Goal: Task Accomplishment & Management: Manage account settings

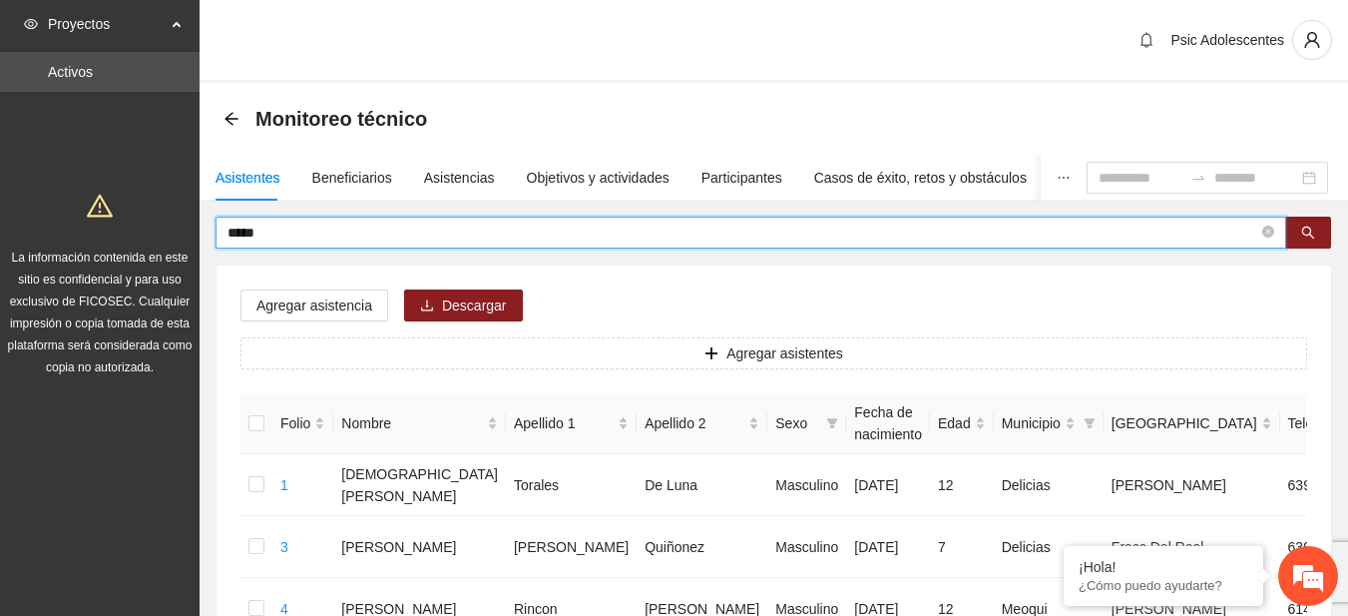
type input "*****"
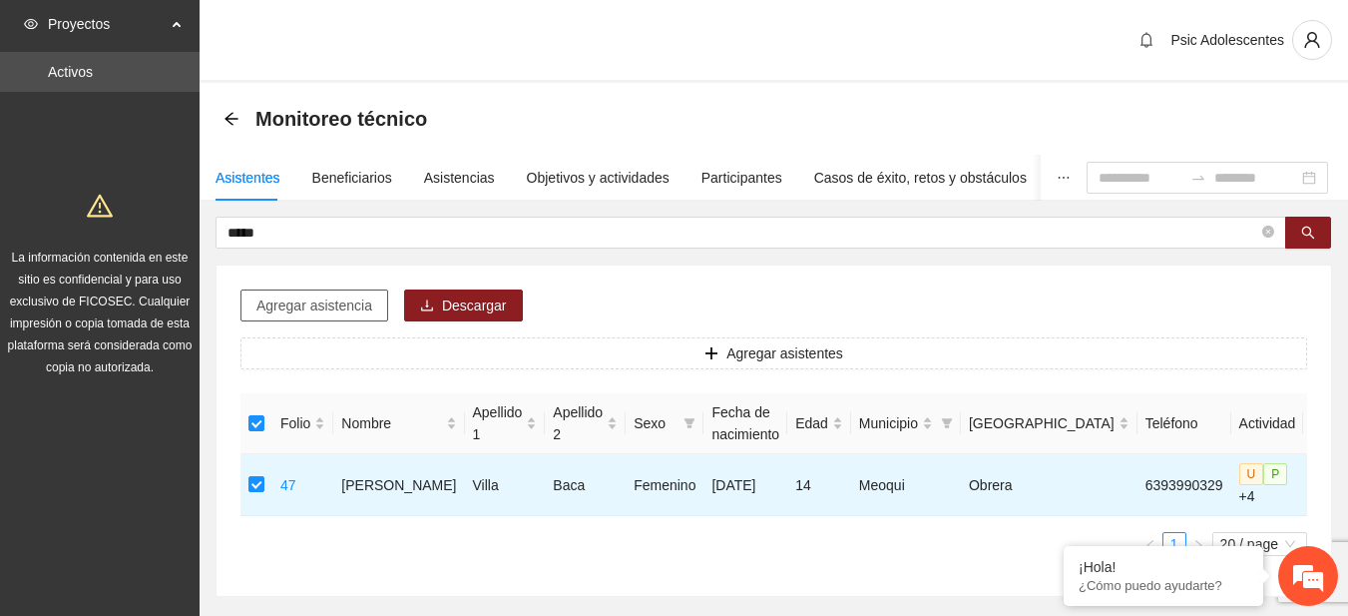
click at [326, 317] on button "Agregar asistencia" at bounding box center [314, 305] width 148 height 32
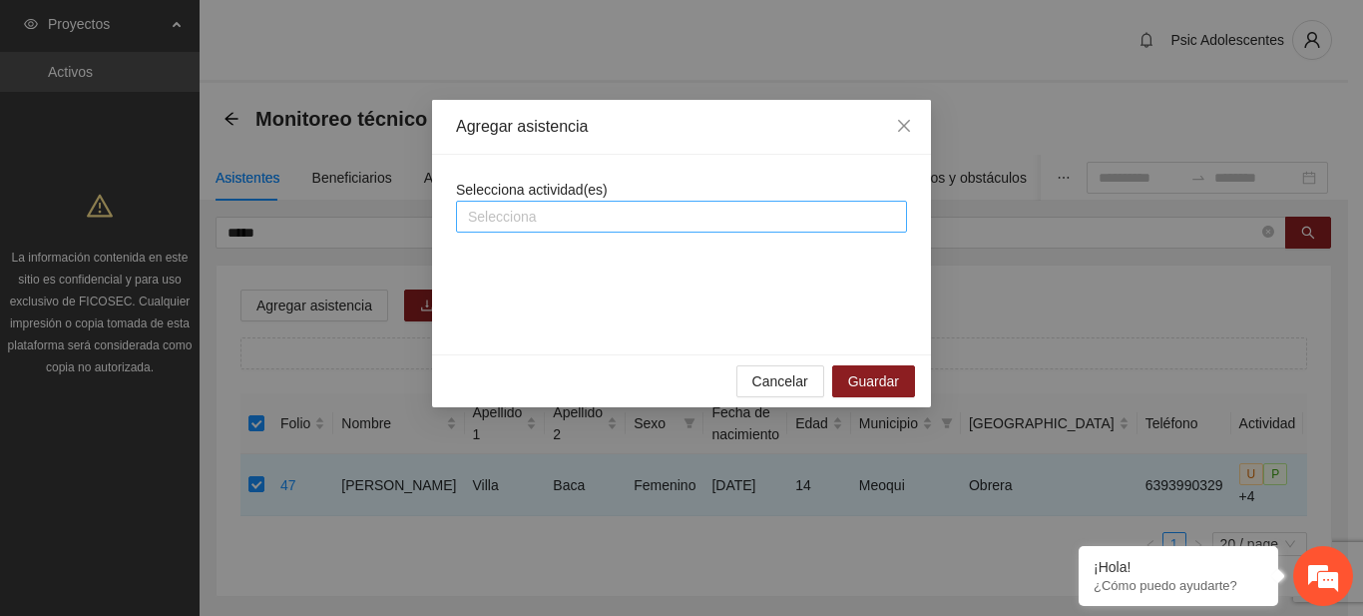
click at [503, 222] on div at bounding box center [681, 217] width 441 height 24
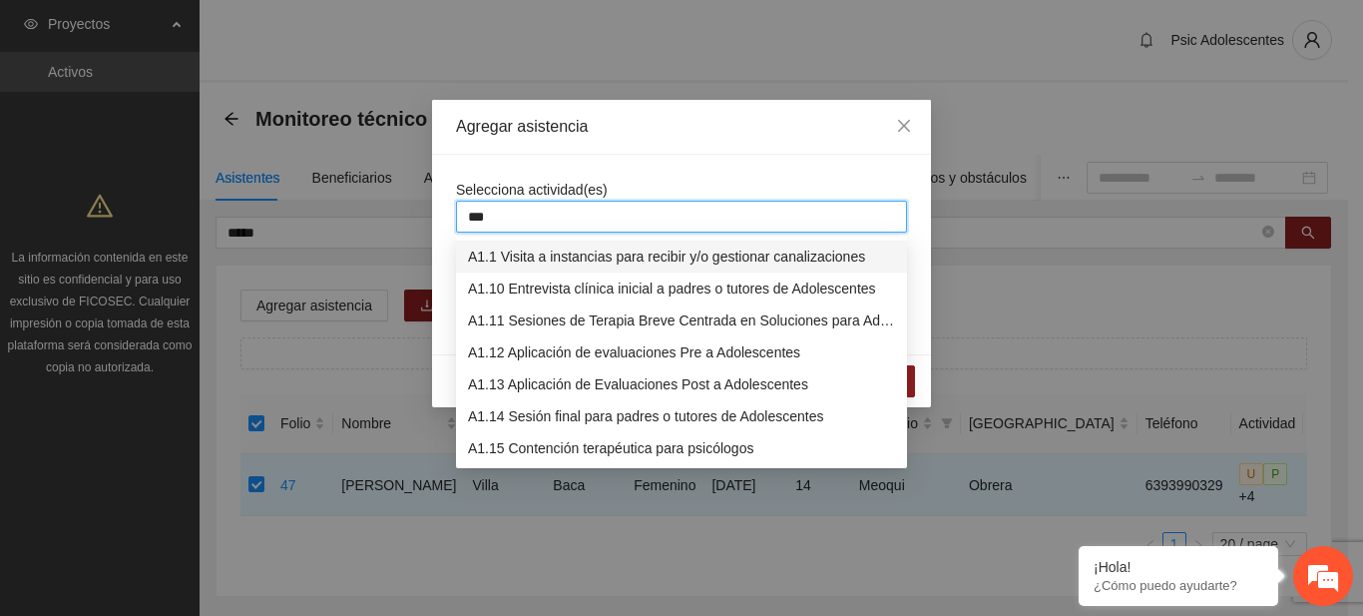
type input "****"
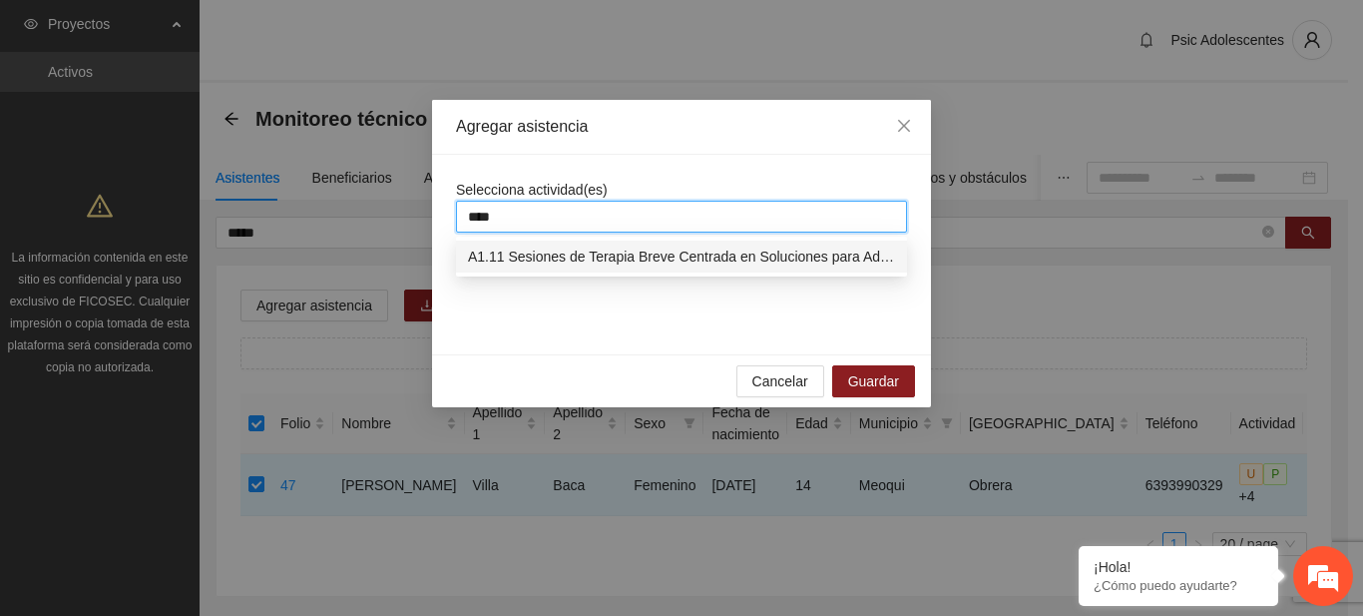
click at [520, 257] on div "A1.11 Sesiones de Terapia Breve Centrada en Soluciones para Adolescentes" at bounding box center [681, 256] width 427 height 22
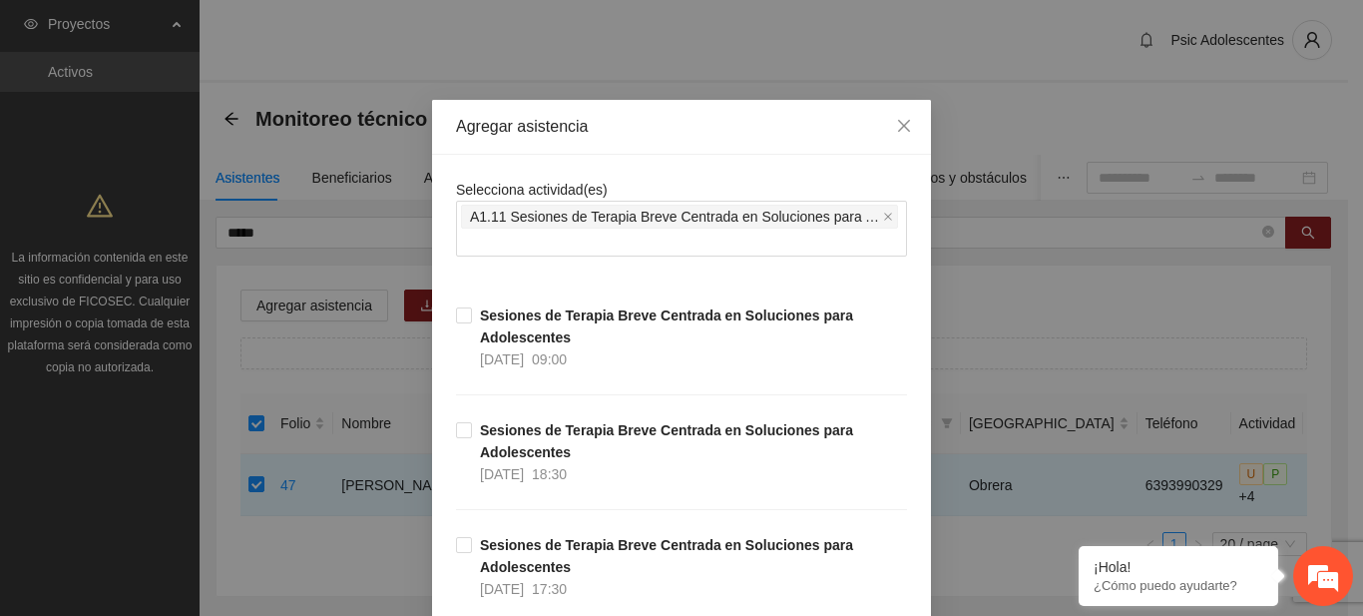
click at [692, 128] on div "Agregar asistencia" at bounding box center [681, 127] width 451 height 22
click at [883, 213] on icon "close" at bounding box center [888, 217] width 10 height 10
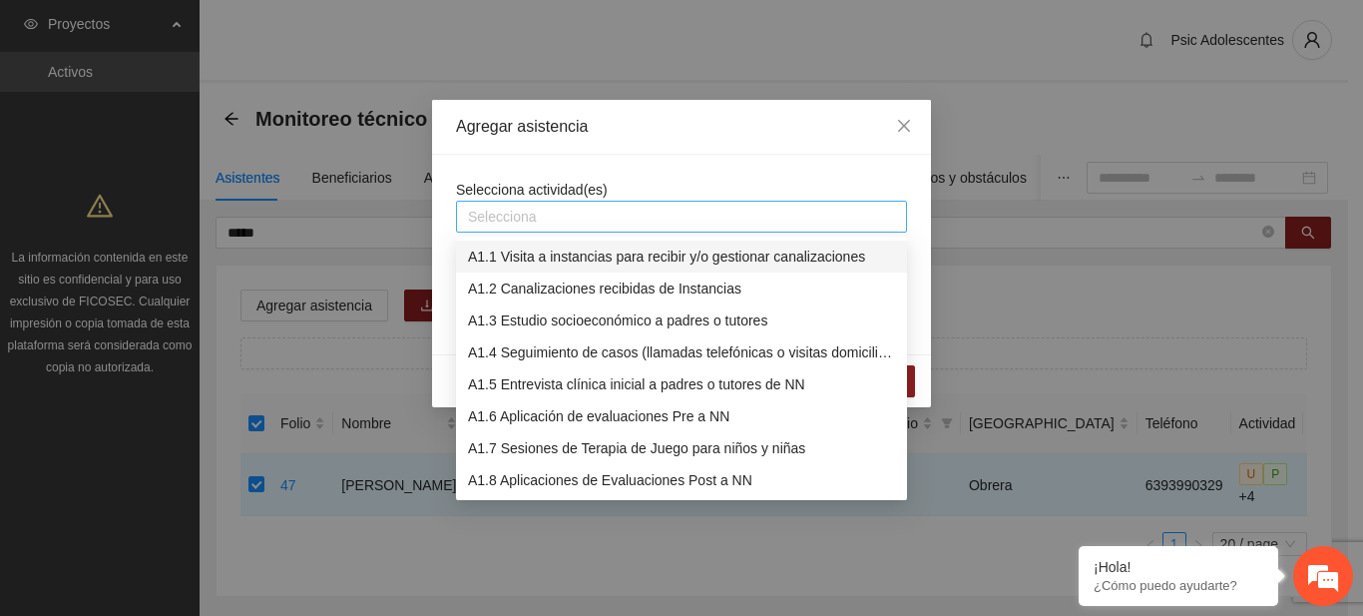
click at [654, 223] on div at bounding box center [681, 217] width 441 height 24
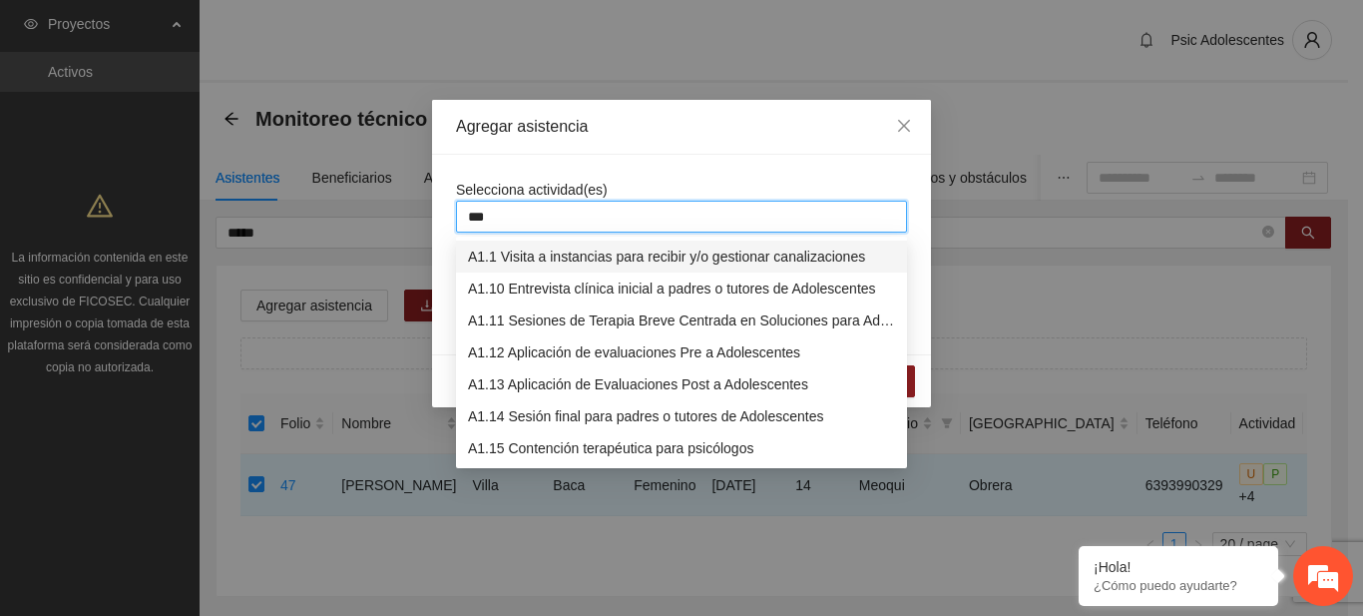
type input "****"
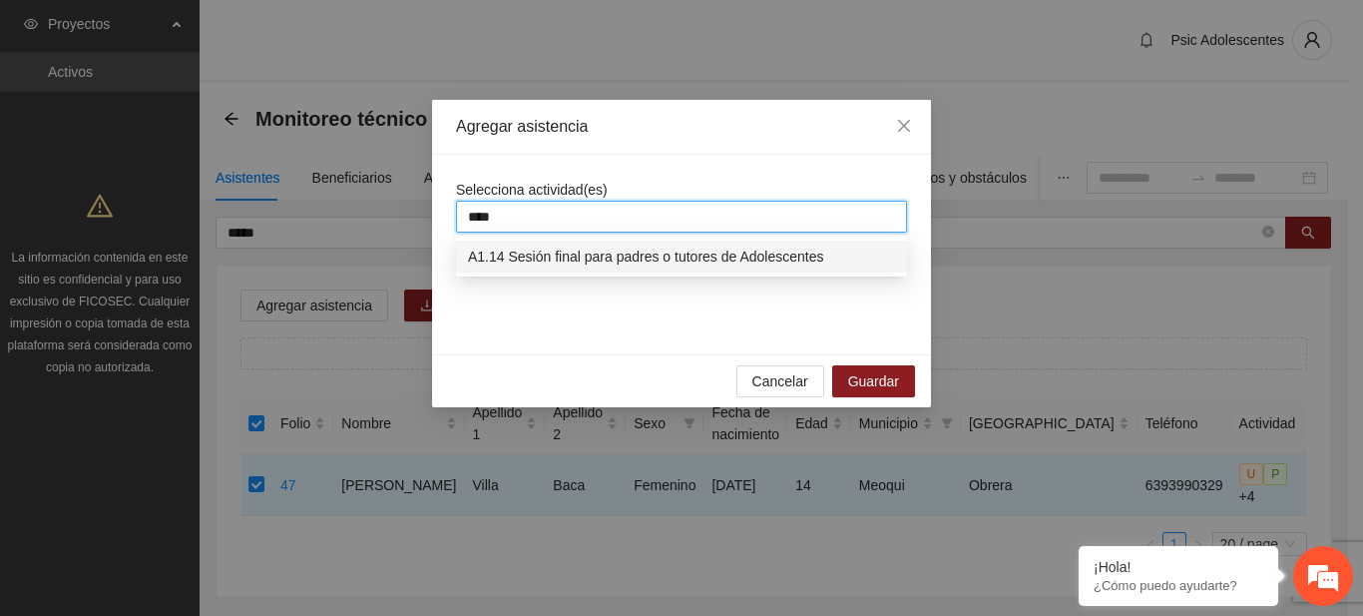
click at [664, 268] on div "A1.14 Sesión final para padres o tutores de Adolescentes" at bounding box center [681, 256] width 451 height 32
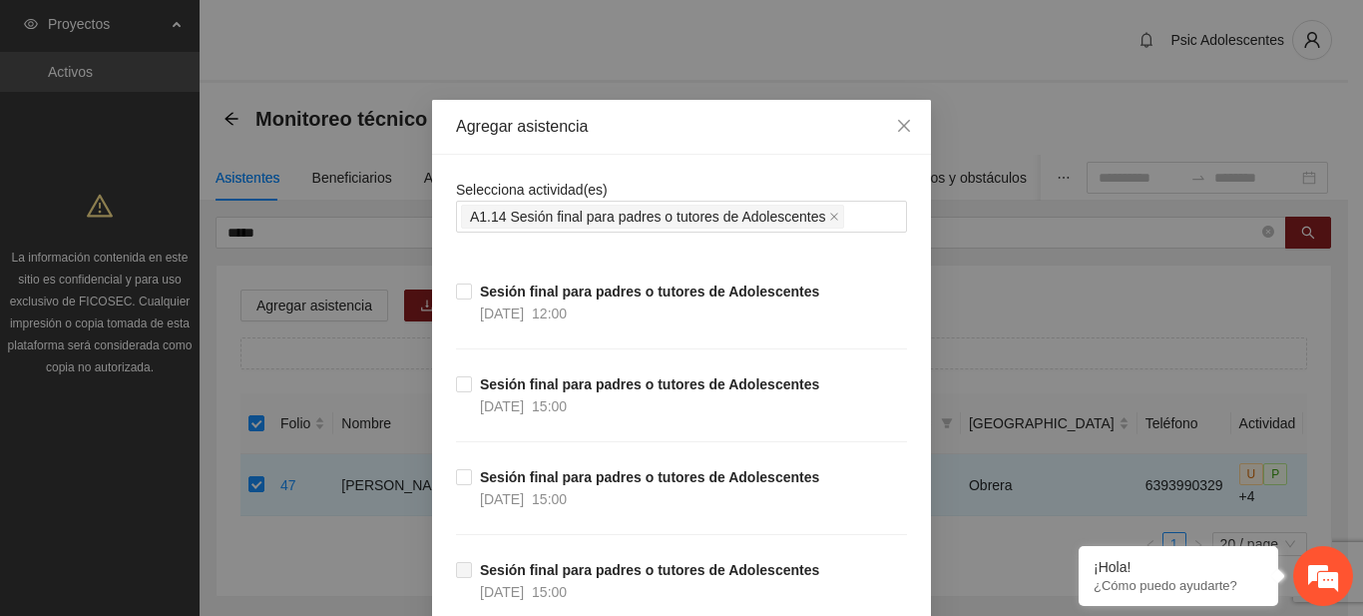
click at [738, 134] on div "Agregar asistencia" at bounding box center [681, 127] width 451 height 22
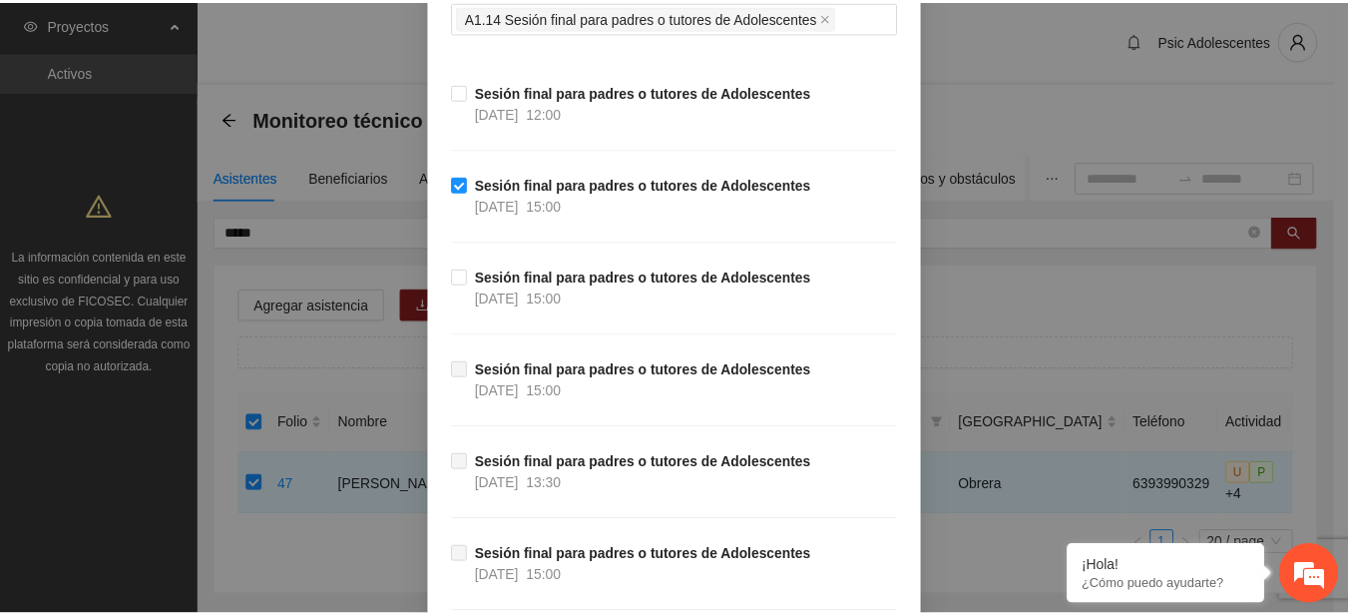
scroll to position [371, 0]
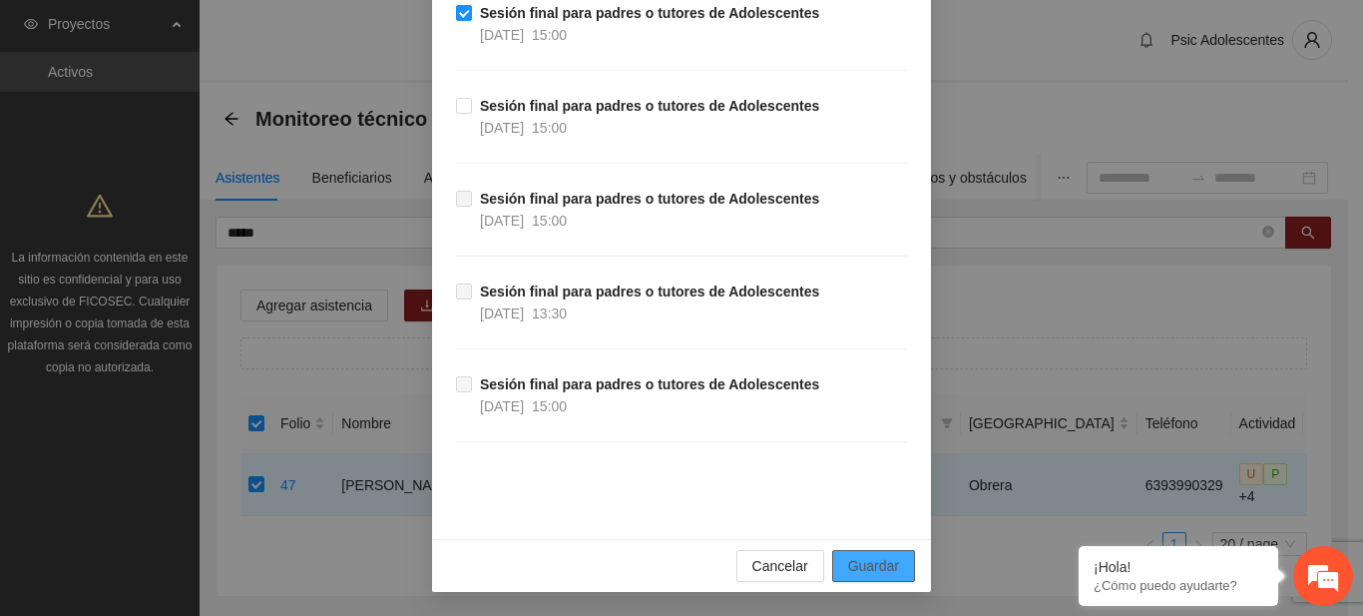
click at [895, 561] on button "Guardar" at bounding box center [873, 566] width 83 height 32
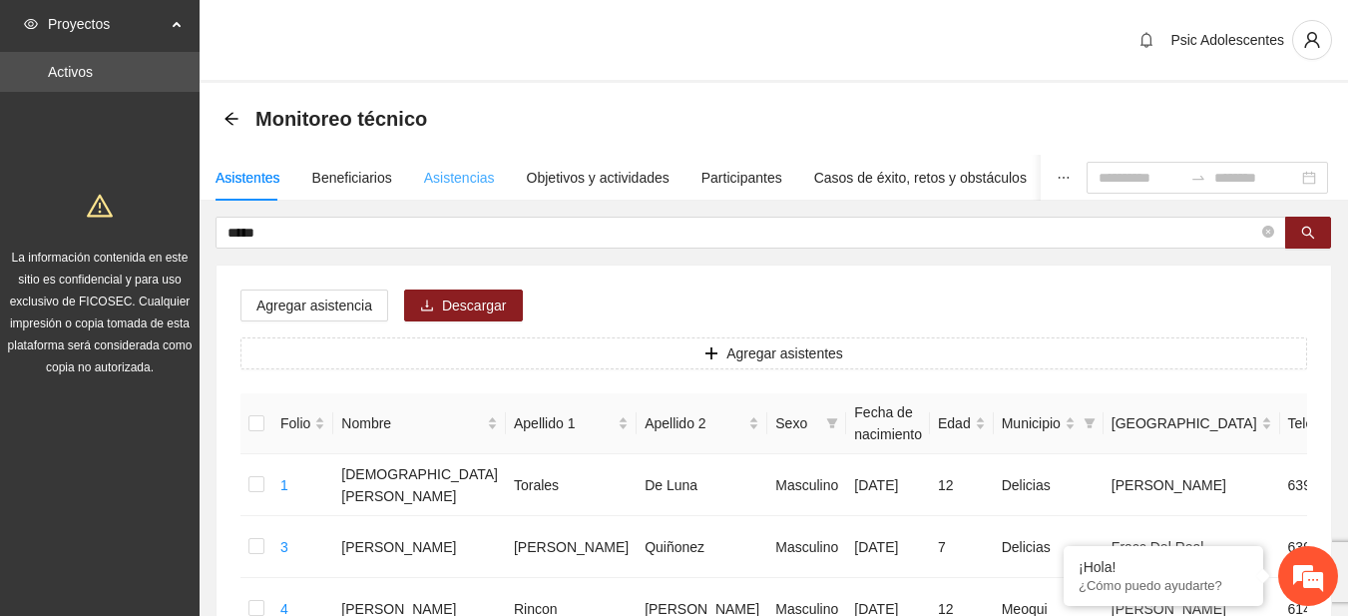
click at [449, 190] on div "Asistencias" at bounding box center [459, 178] width 71 height 46
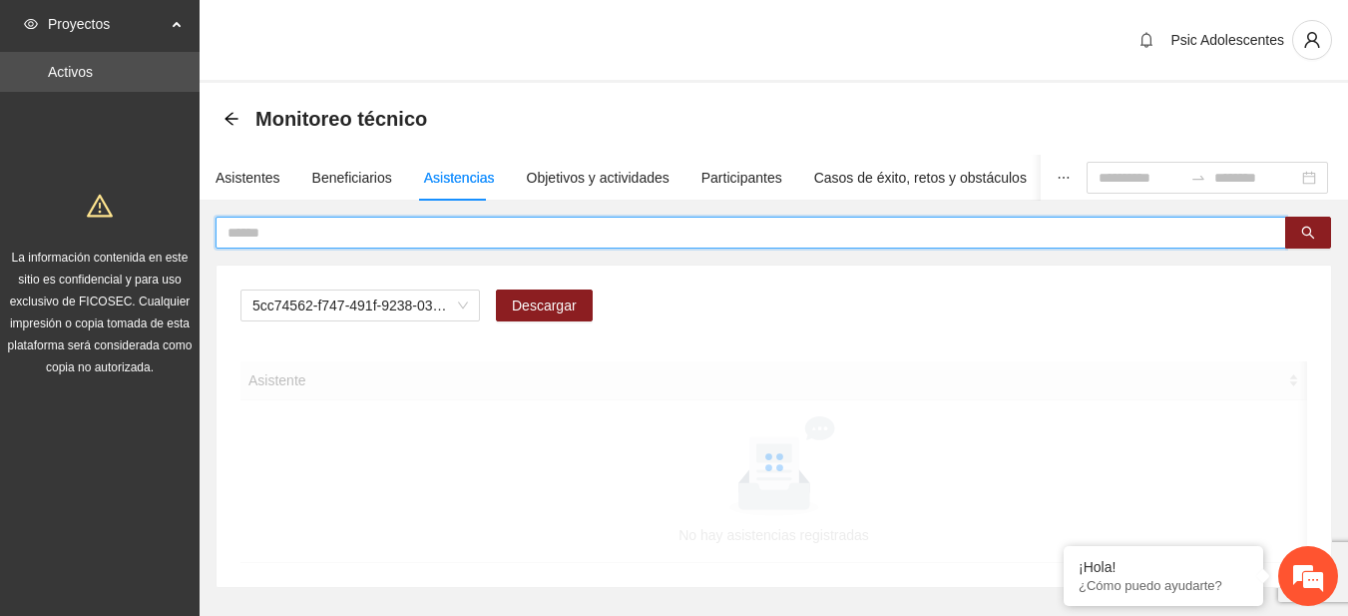
click at [428, 223] on input "text" at bounding box center [742, 233] width 1031 height 22
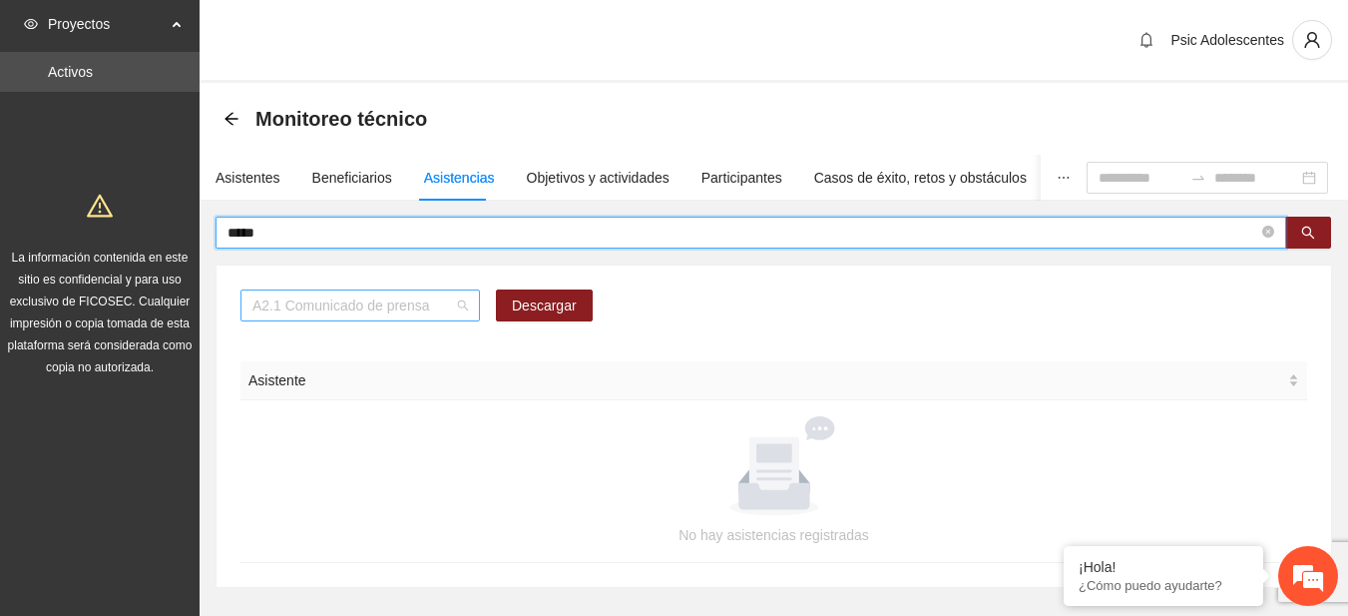
scroll to position [255, 0]
click at [467, 309] on span "A2.1 Comunicado de prensa" at bounding box center [360, 305] width 216 height 30
type input "*****"
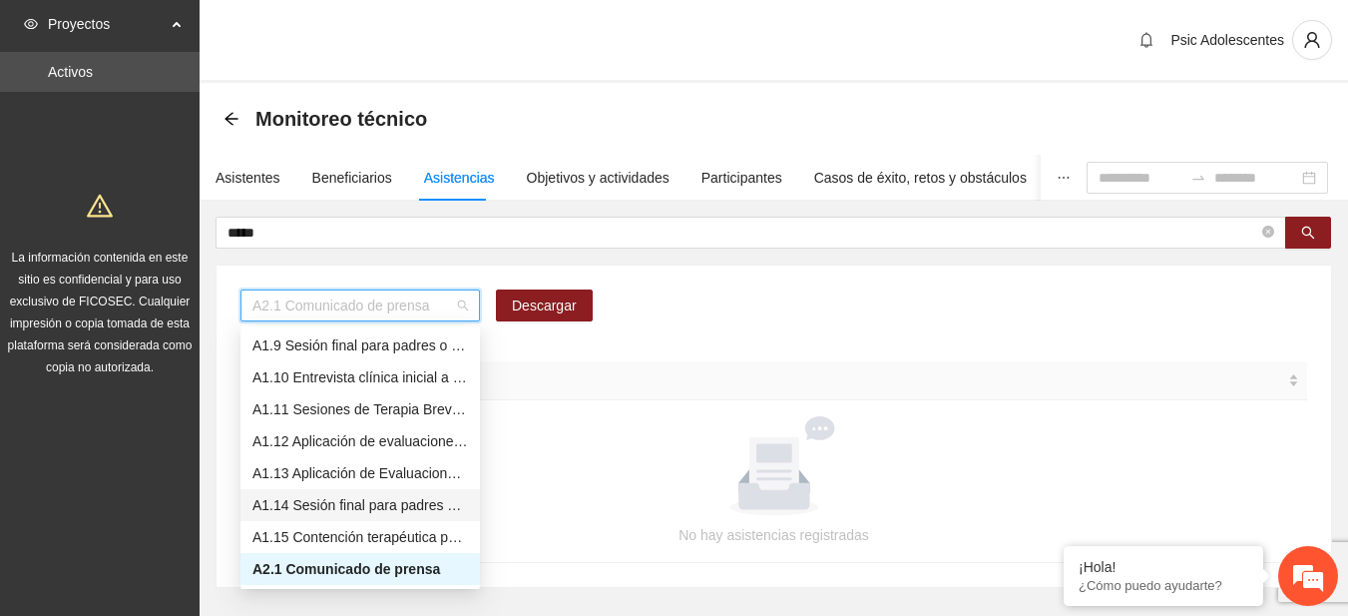
click at [337, 500] on div "A1.14 Sesión final para padres o tutores de Adolescentes" at bounding box center [360, 505] width 216 height 22
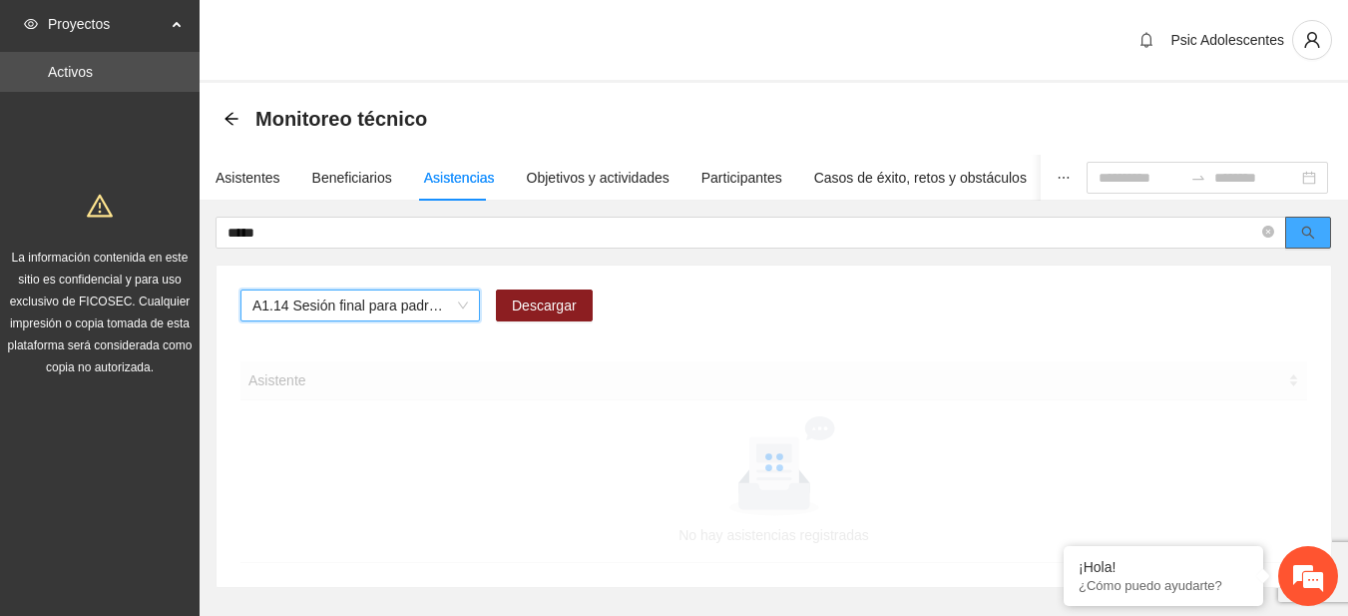
click at [1312, 223] on button "button" at bounding box center [1308, 233] width 46 height 32
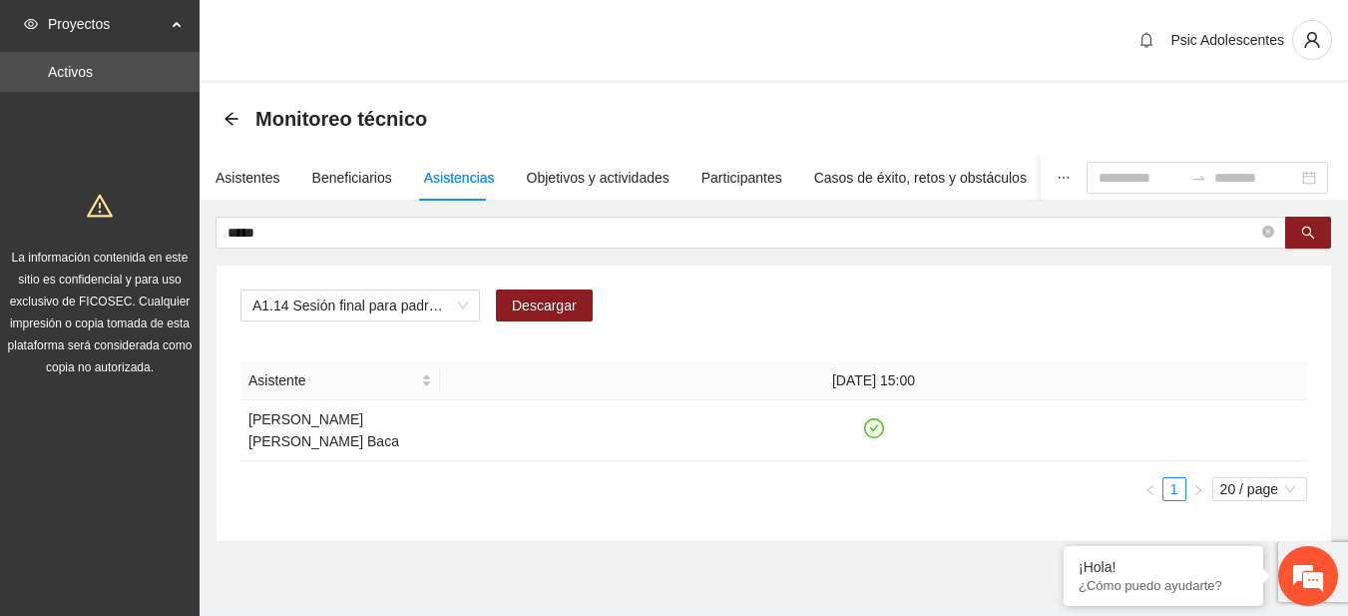
click at [240, 116] on div "Monitoreo técnico" at bounding box center [332, 119] width 216 height 32
click at [235, 110] on div "Monitoreo técnico" at bounding box center [332, 119] width 216 height 32
click at [234, 113] on icon "arrow-left" at bounding box center [232, 119] width 16 height 16
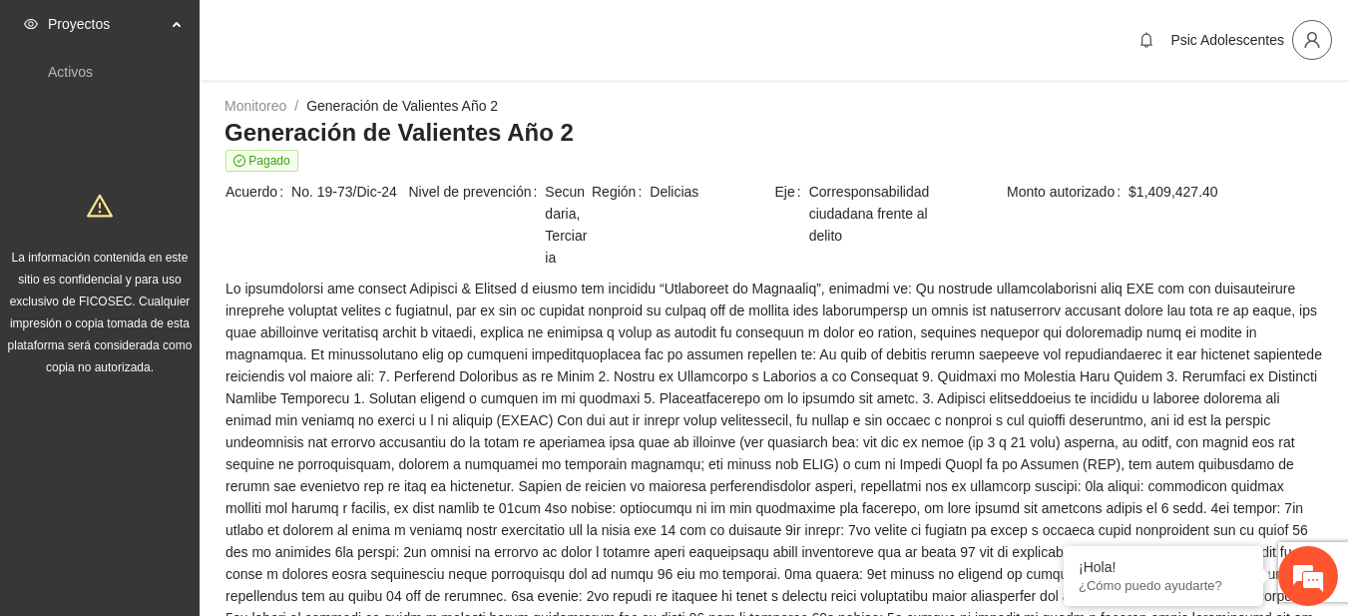
click at [1313, 43] on icon "user" at bounding box center [1312, 40] width 18 height 18
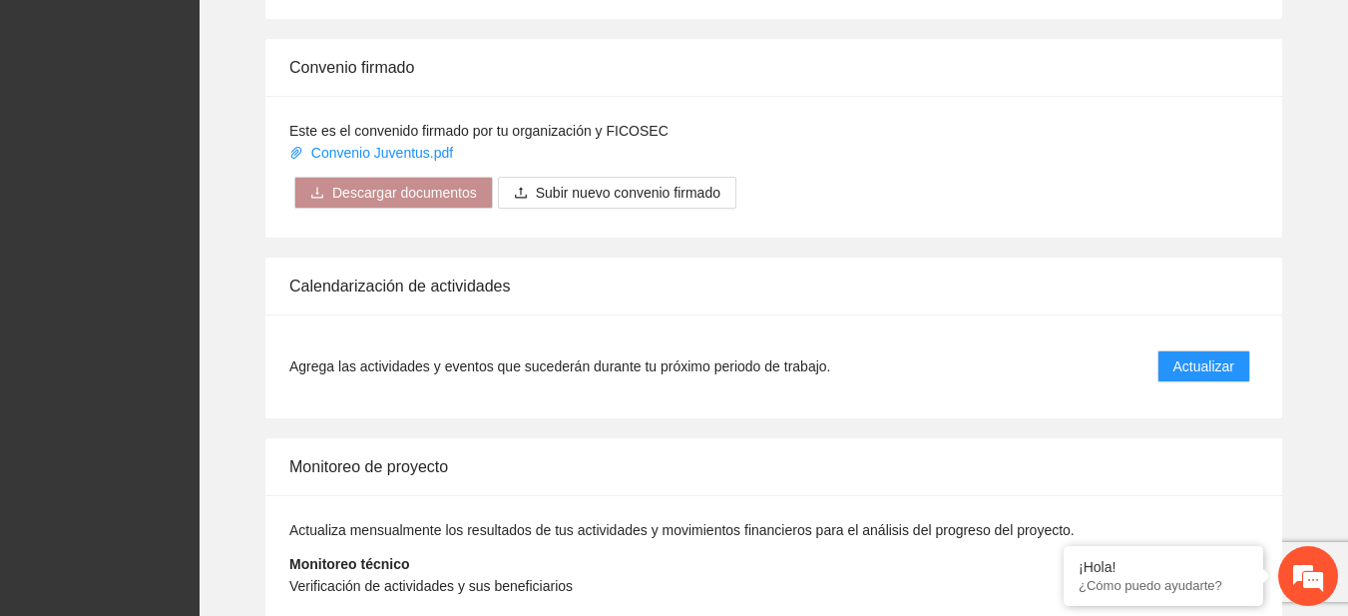
scroll to position [1624, 0]
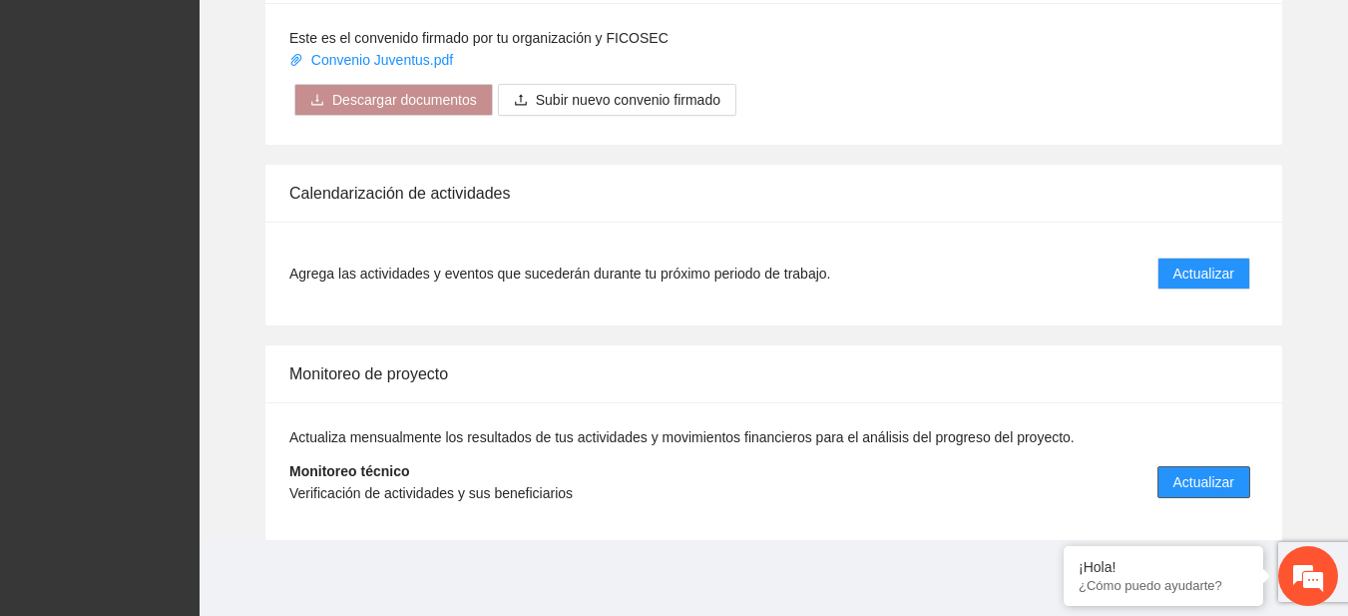
click at [1203, 485] on span "Actualizar" at bounding box center [1203, 482] width 61 height 22
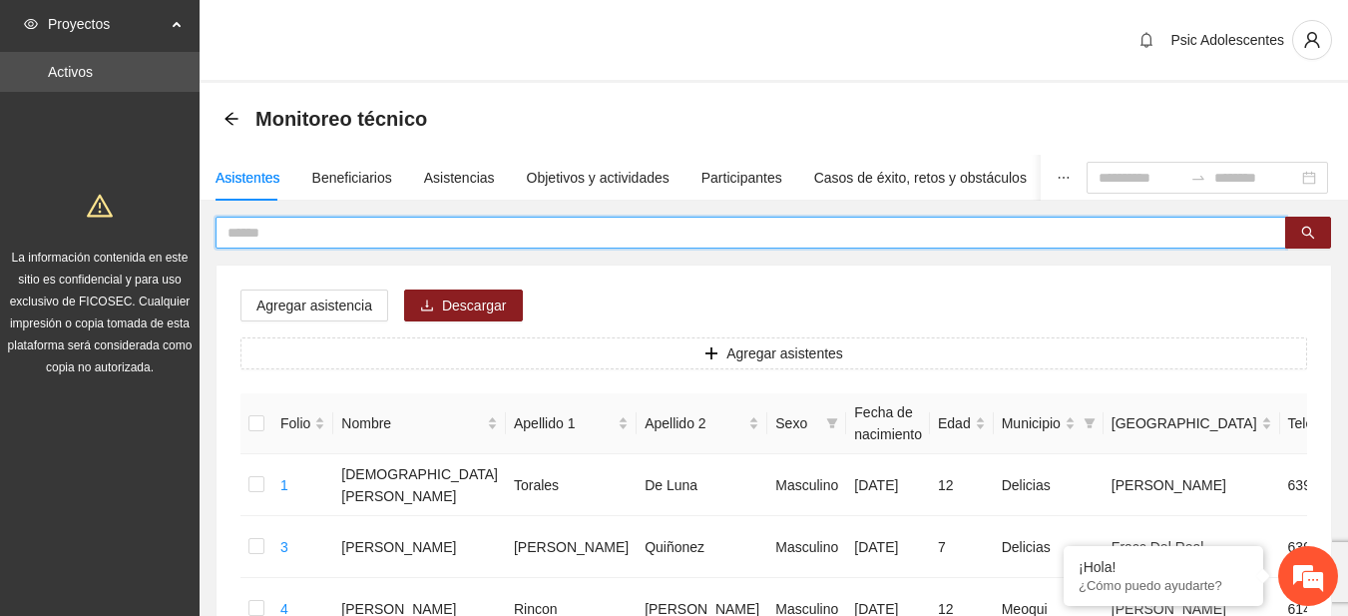
click at [315, 235] on input "text" at bounding box center [742, 233] width 1031 height 22
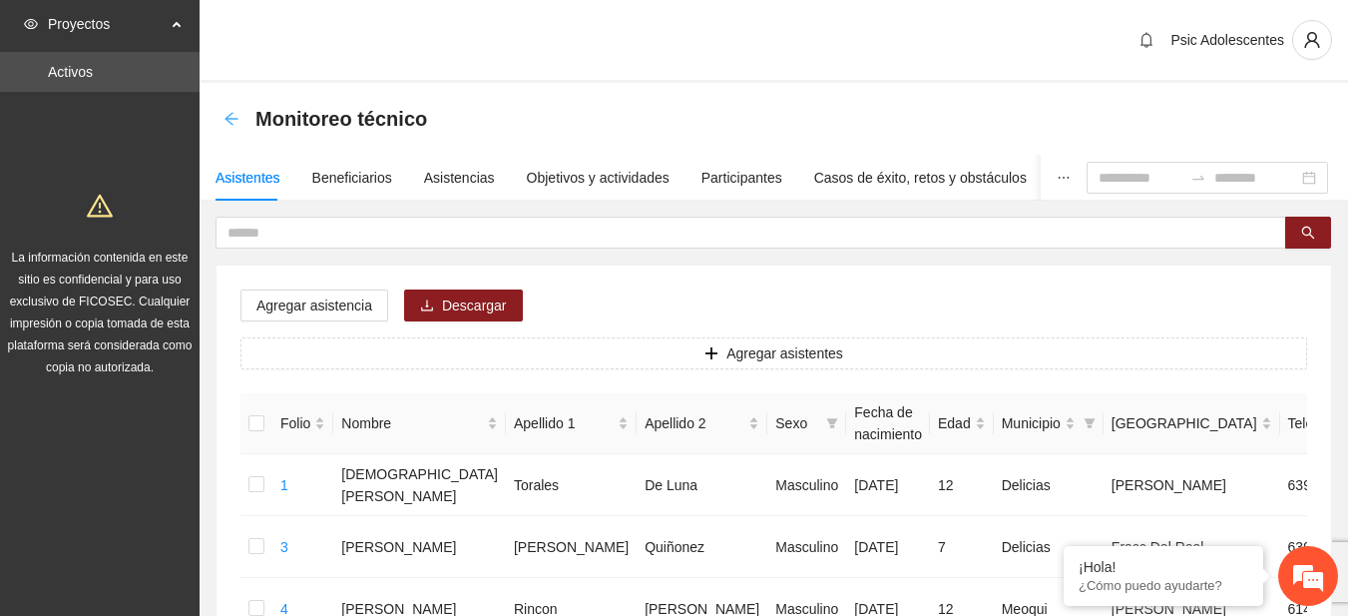
click at [229, 118] on icon "arrow-left" at bounding box center [232, 119] width 16 height 16
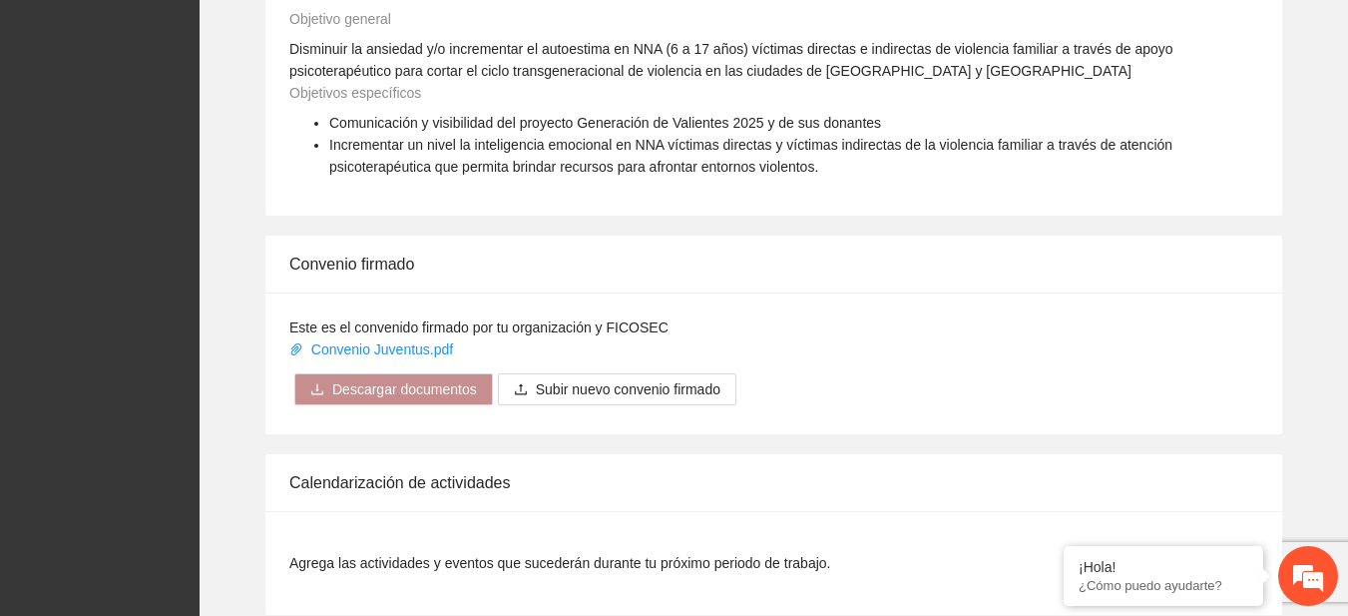
scroll to position [1416, 0]
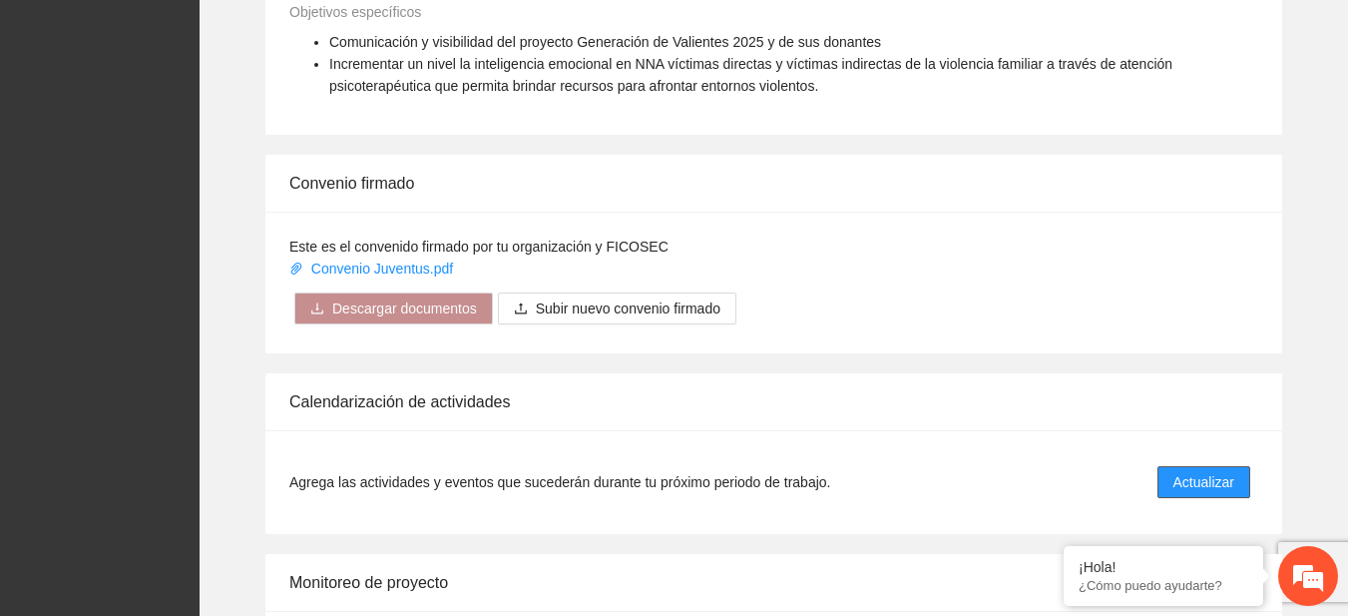
click at [1203, 489] on span "Actualizar" at bounding box center [1203, 482] width 61 height 22
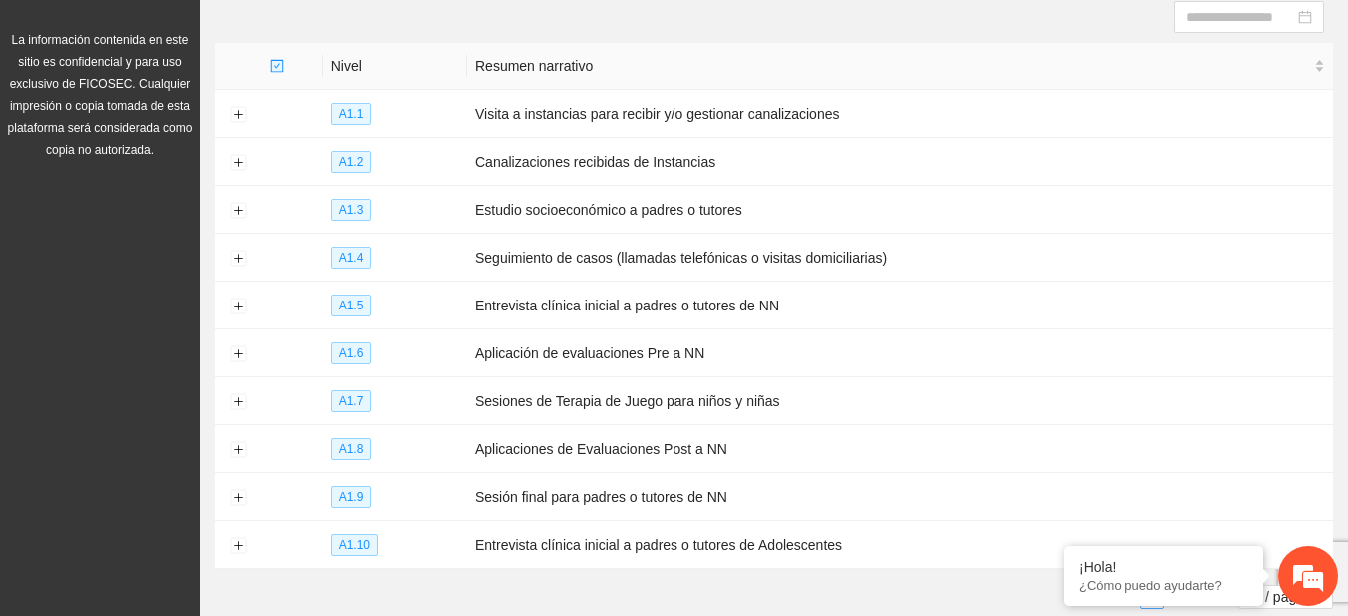
scroll to position [321, 0]
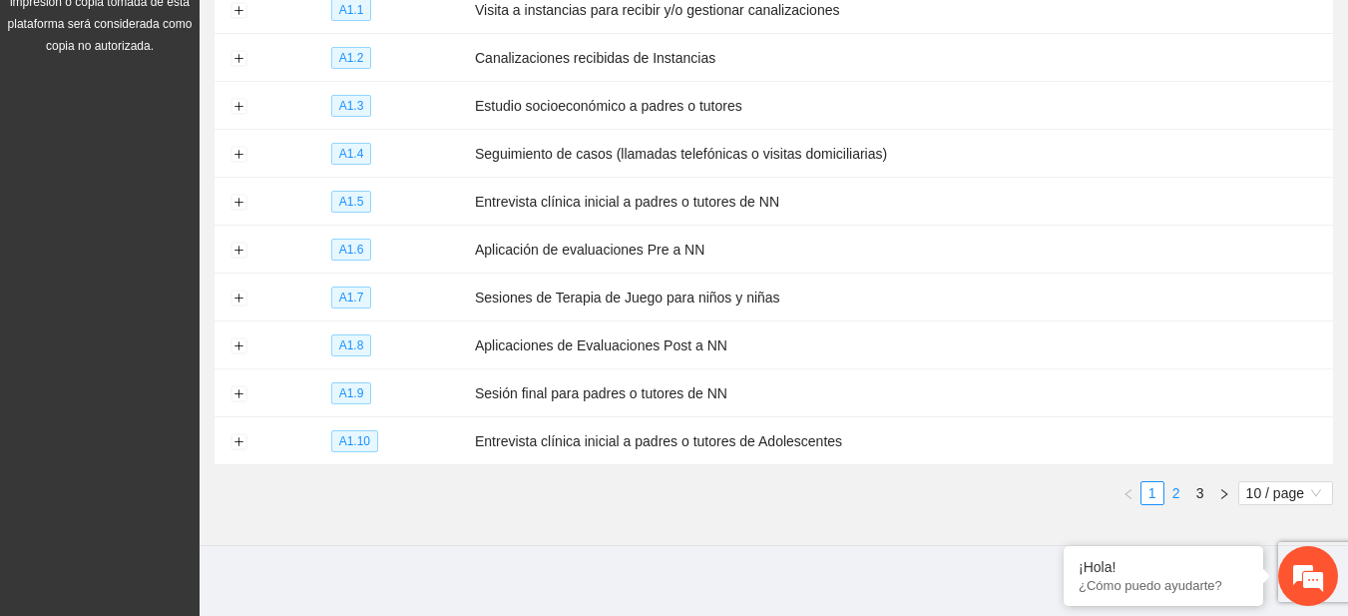
click at [1182, 482] on link "2" at bounding box center [1176, 493] width 22 height 22
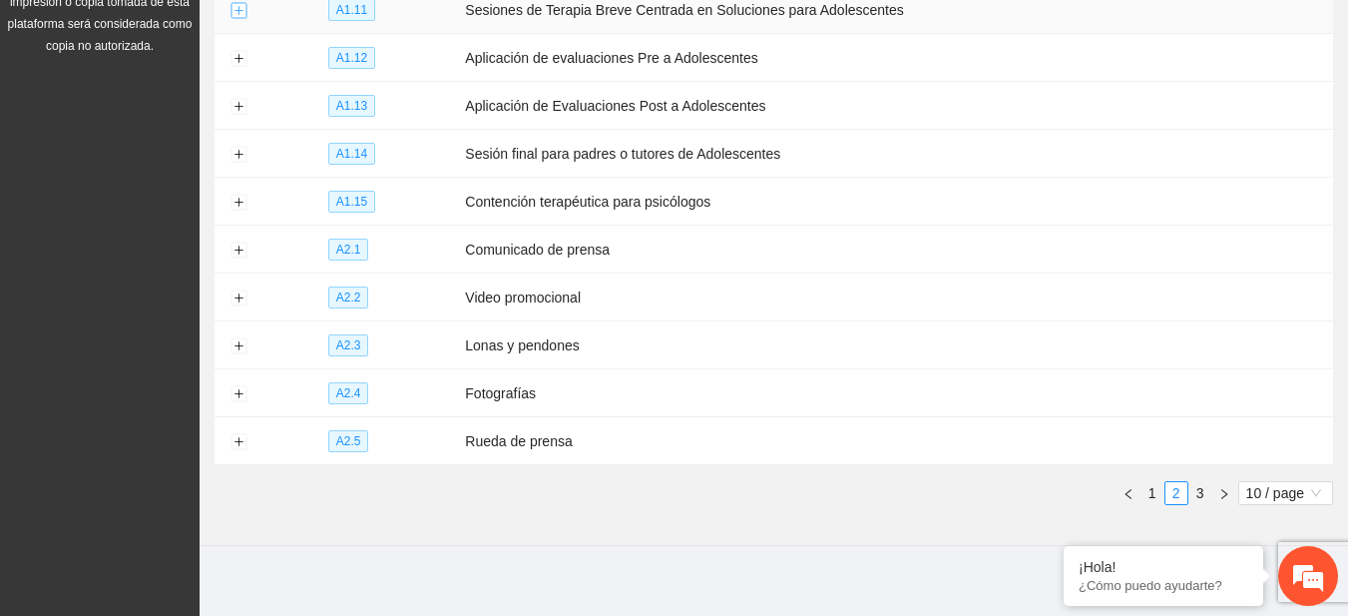
click at [234, 8] on button "Expand row" at bounding box center [238, 11] width 16 height 16
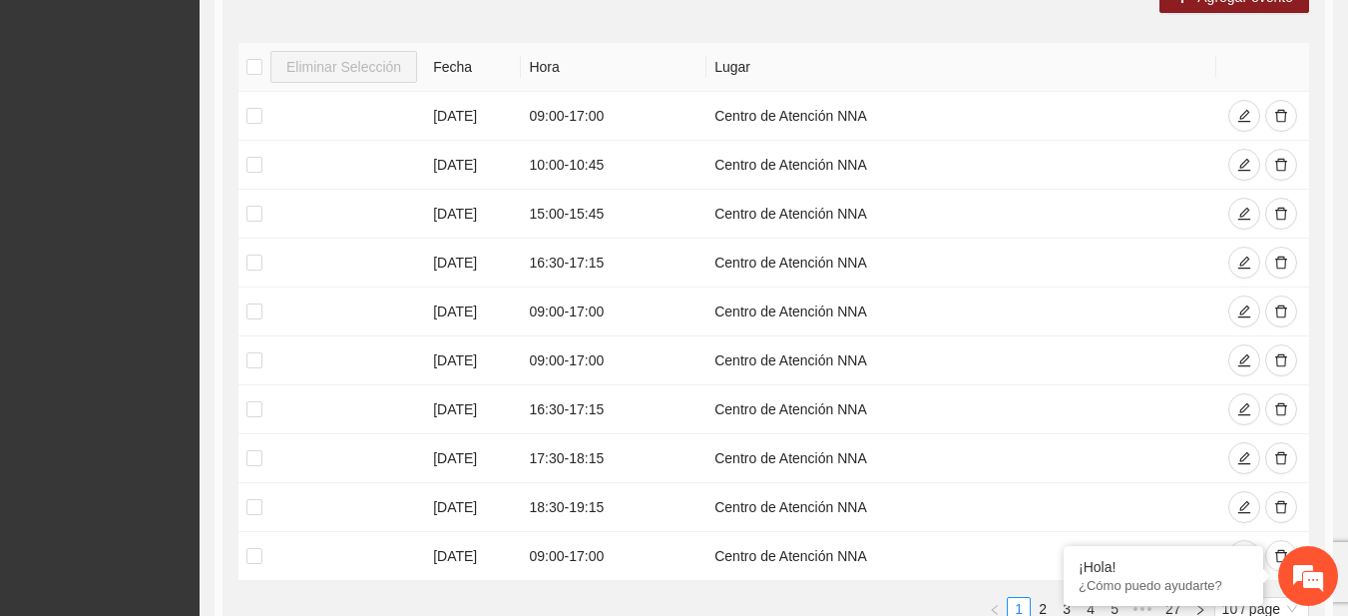
scroll to position [821, 0]
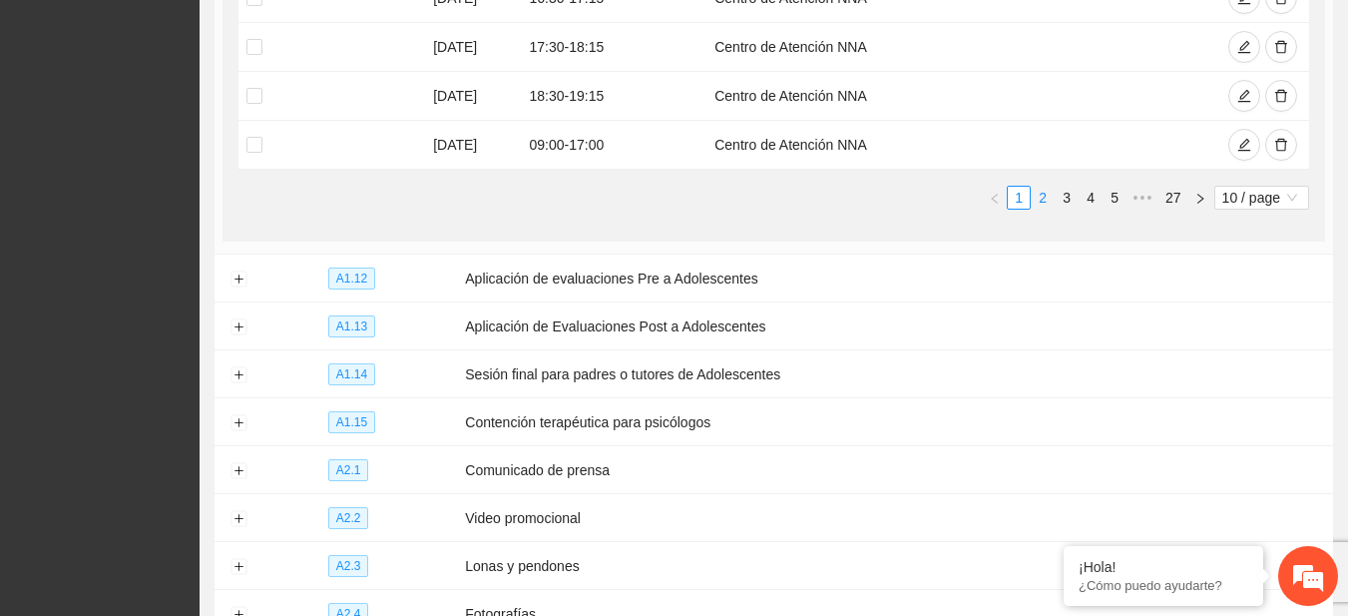
click at [1043, 192] on link "2" at bounding box center [1043, 198] width 22 height 22
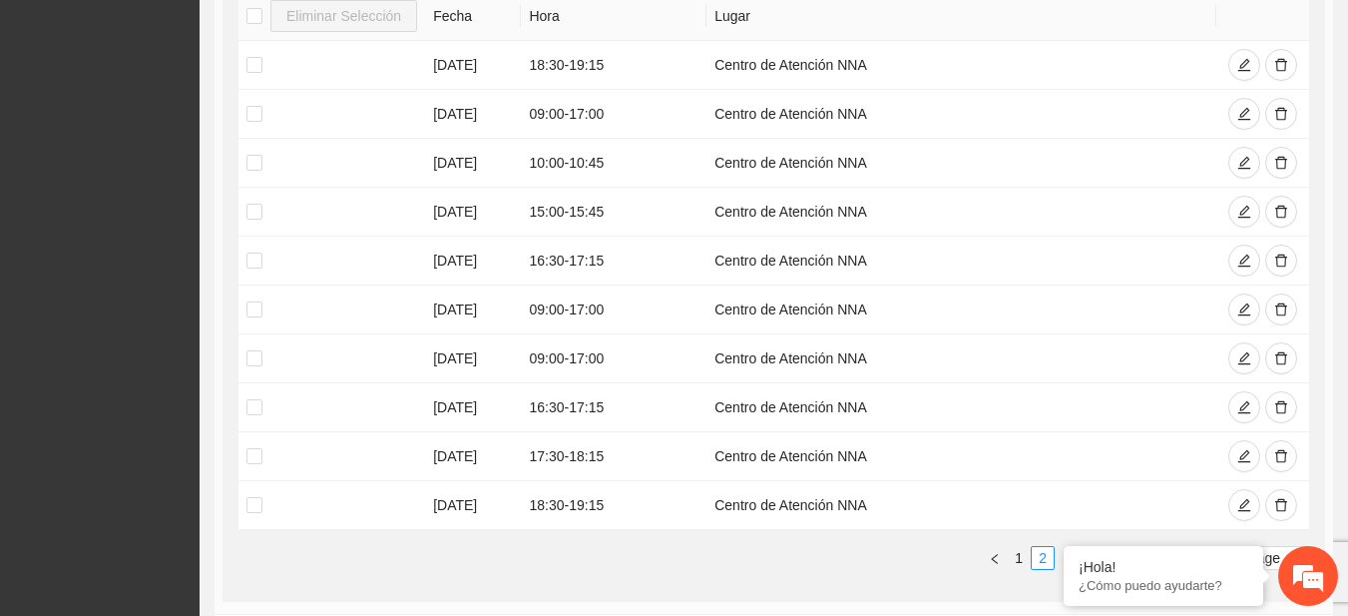
scroll to position [487, 0]
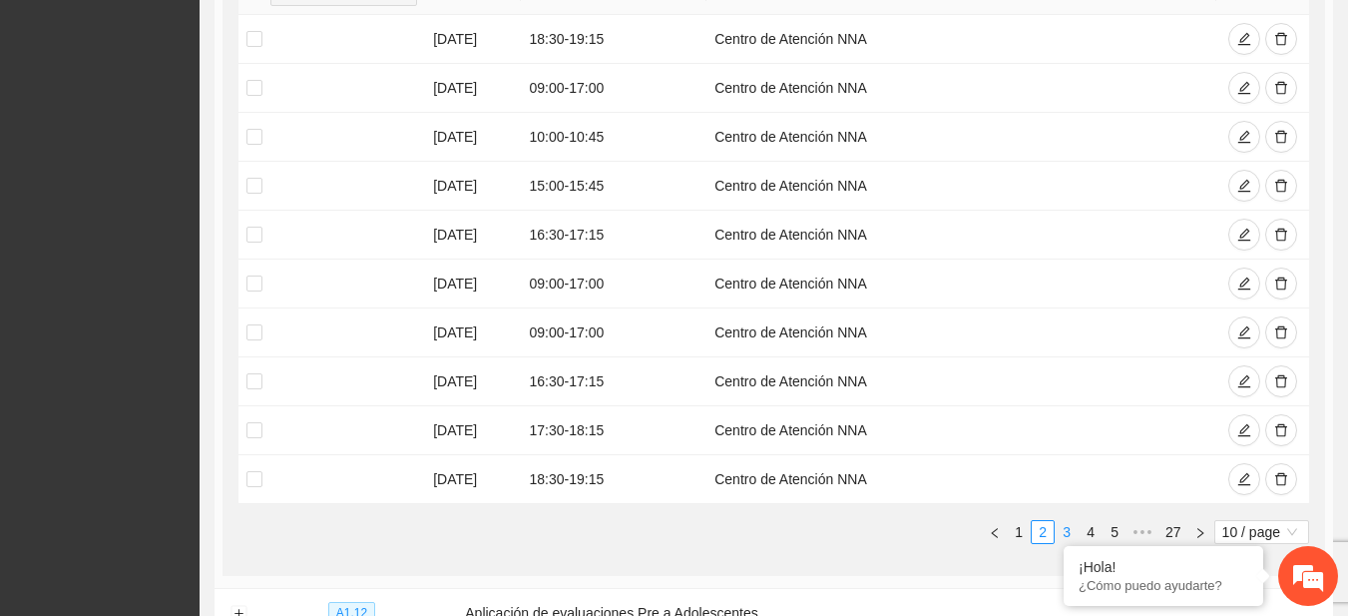
click at [1067, 534] on link "3" at bounding box center [1067, 532] width 22 height 22
click at [1082, 536] on link "4" at bounding box center [1091, 532] width 22 height 22
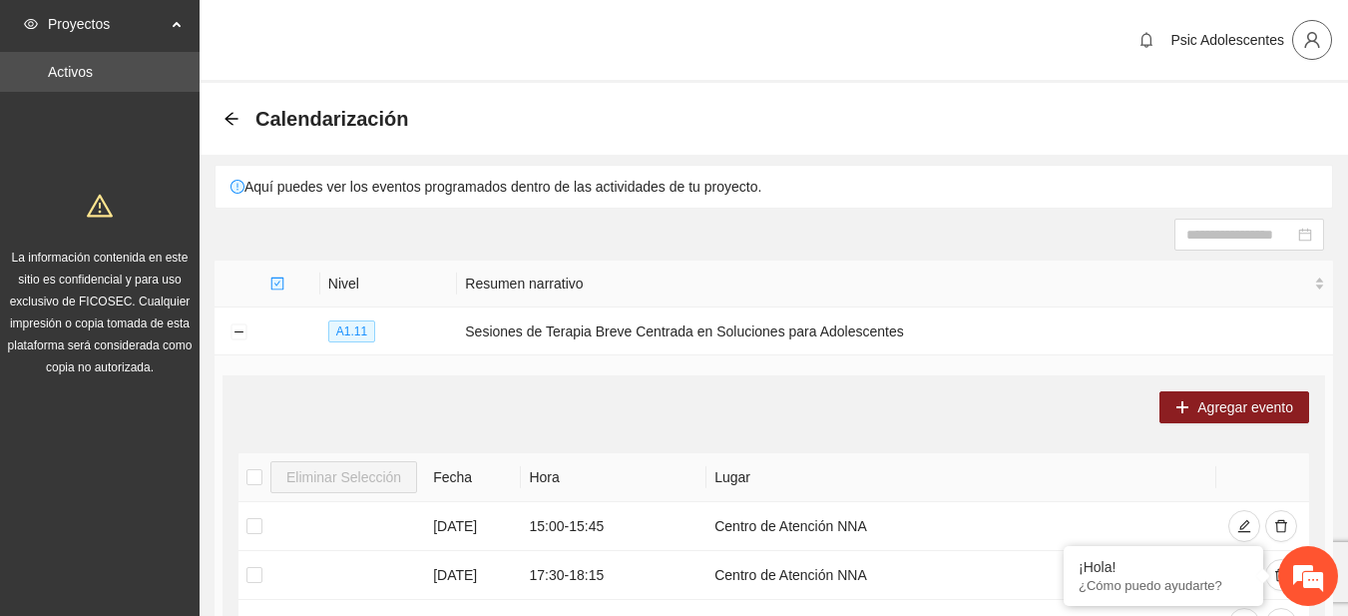
click at [1309, 34] on icon "user" at bounding box center [1311, 40] width 15 height 16
click at [1223, 110] on span "Cerrar sesión" at bounding box center [1260, 116] width 126 height 22
